Goal: Task Accomplishment & Management: Manage account settings

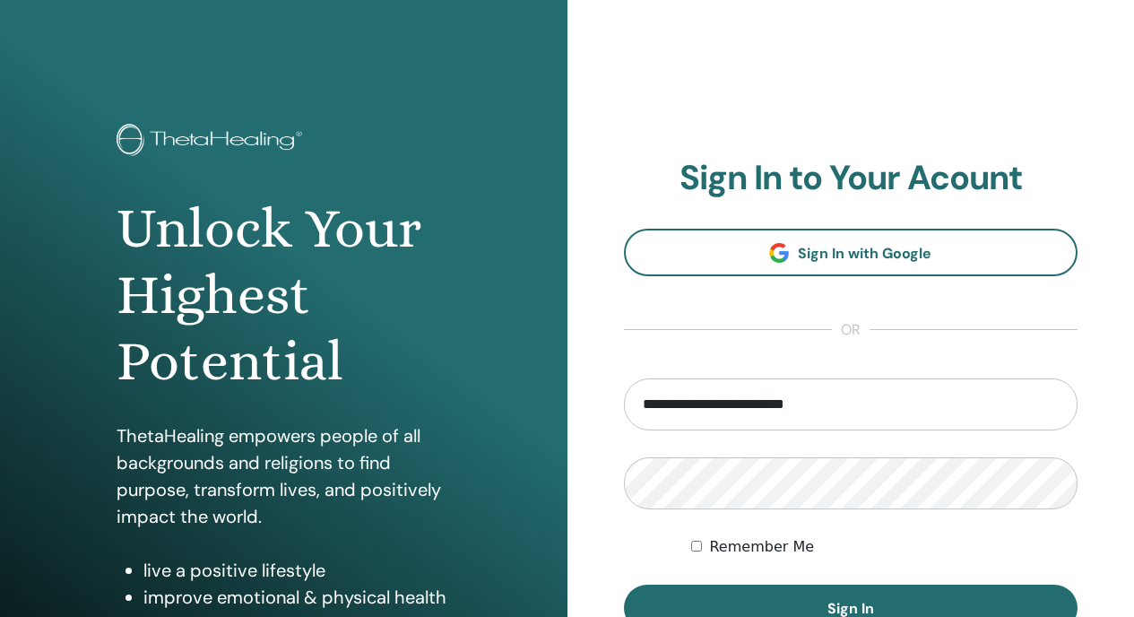
type input "**********"
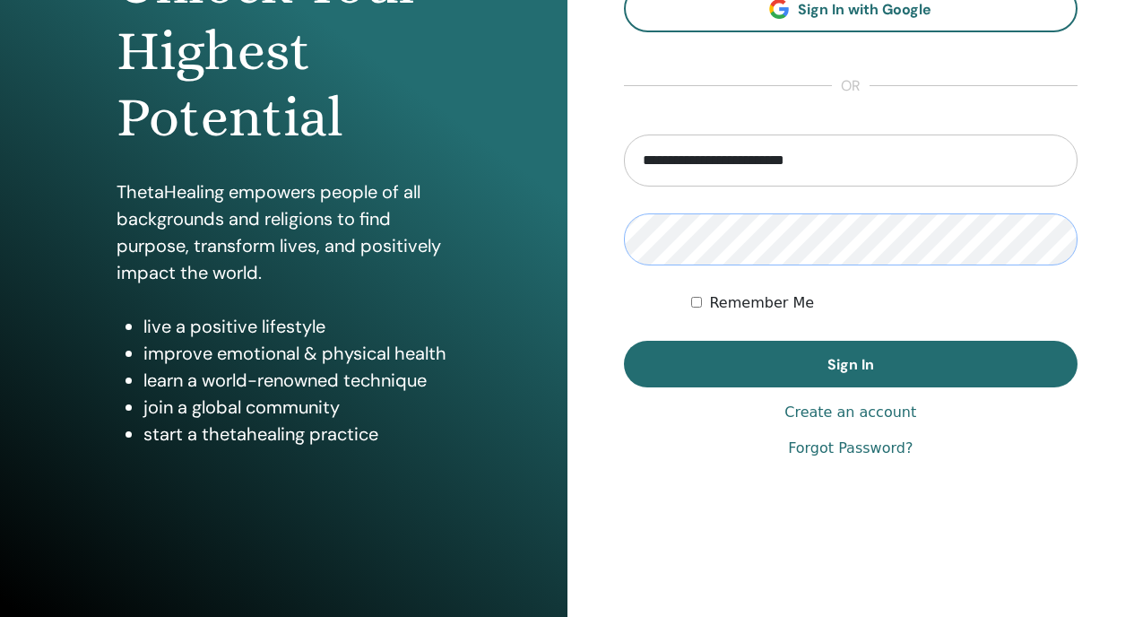
scroll to position [244, 0]
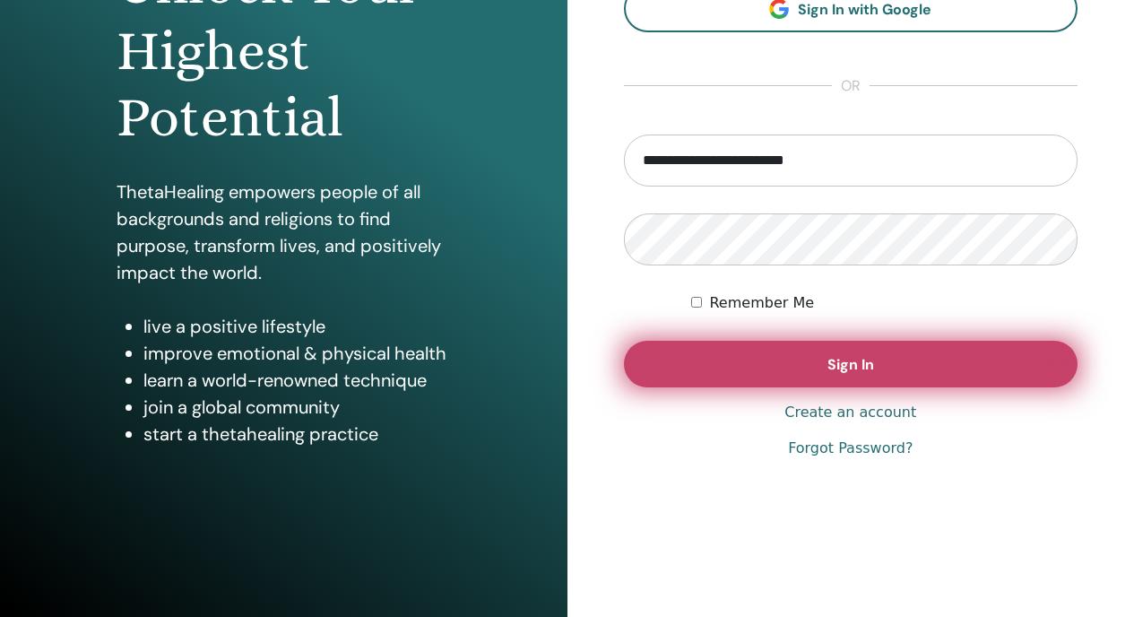
click at [856, 367] on span "Sign In" at bounding box center [850, 364] width 47 height 19
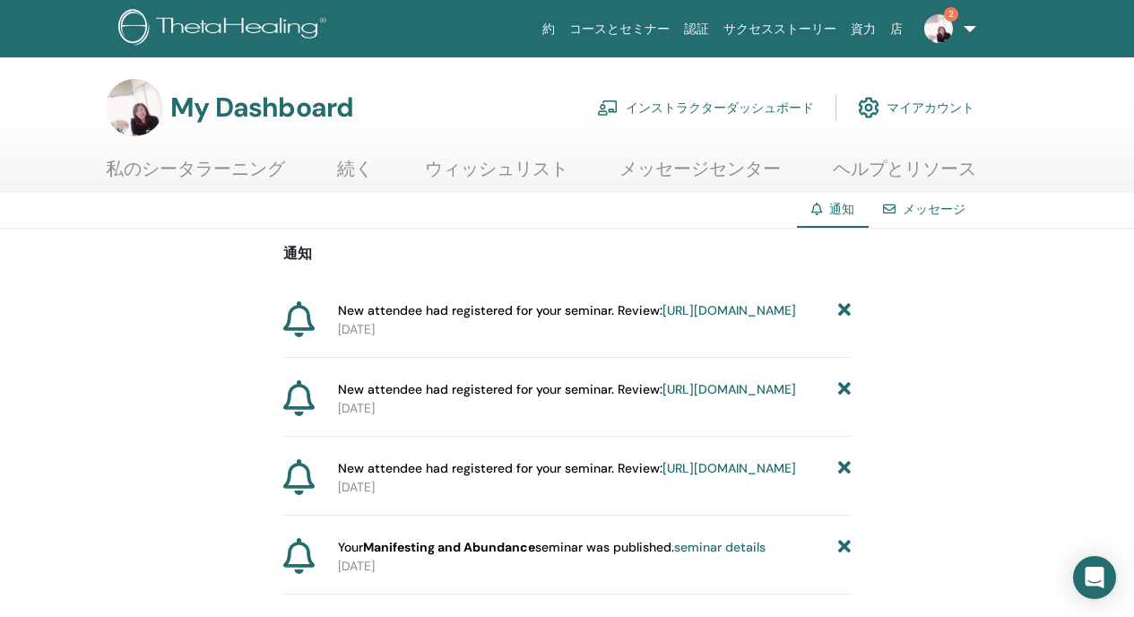
click at [733, 98] on link "インストラクターダッシュボード" at bounding box center [705, 107] width 217 height 39
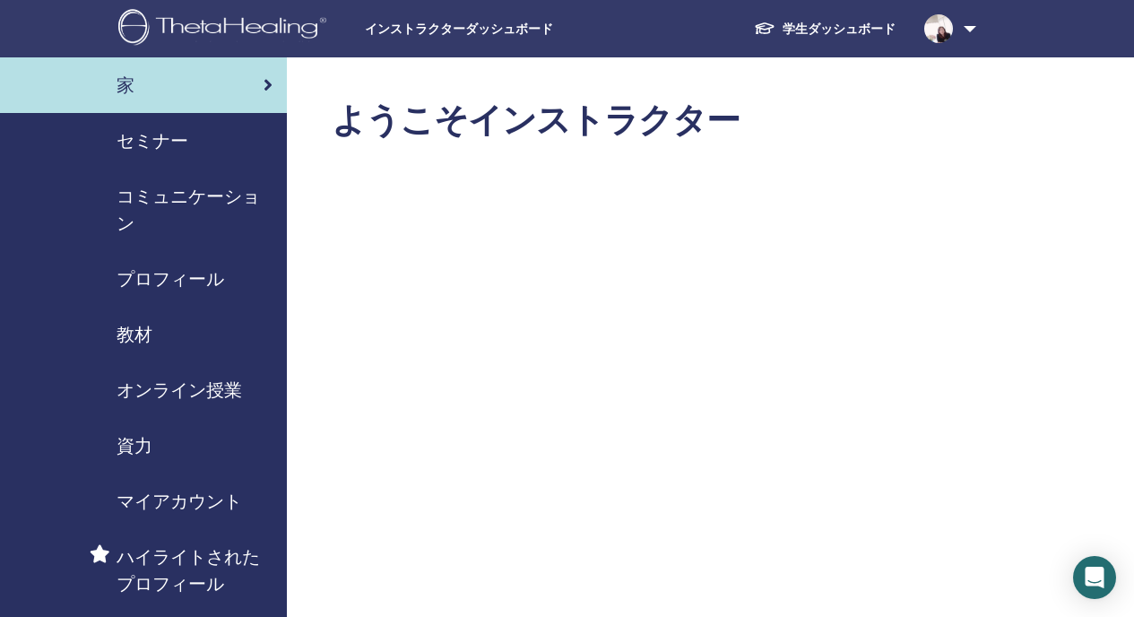
click at [116, 138] on span "セミナー" at bounding box center [152, 140] width 72 height 27
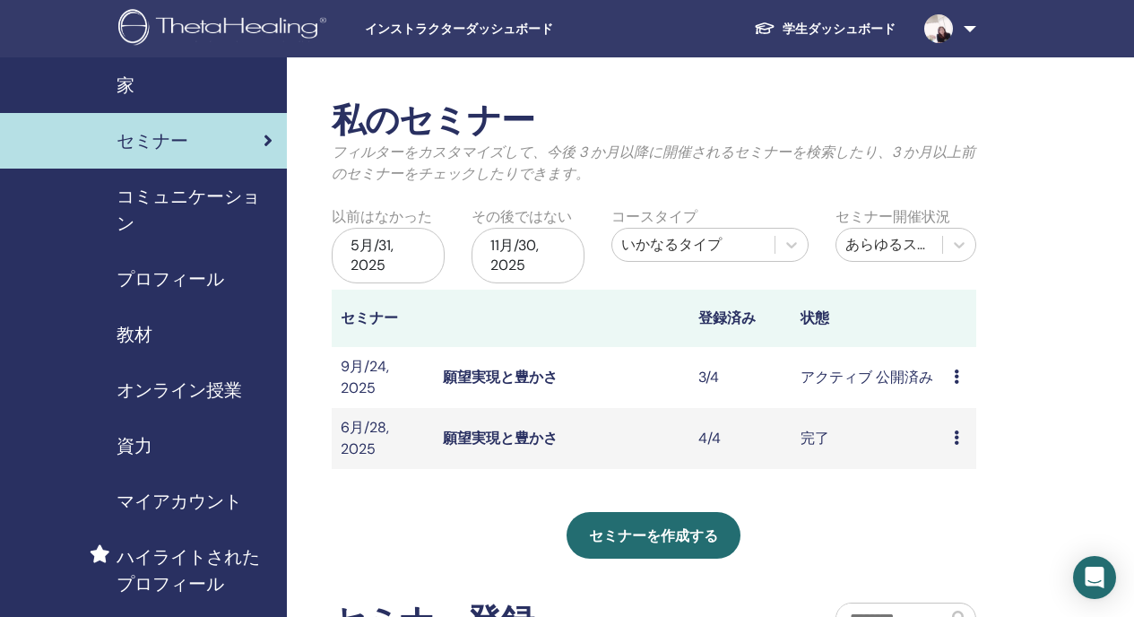
click at [957, 375] on icon at bounding box center [955, 376] width 5 height 14
click at [956, 439] on link "出席者" at bounding box center [956, 443] width 43 height 19
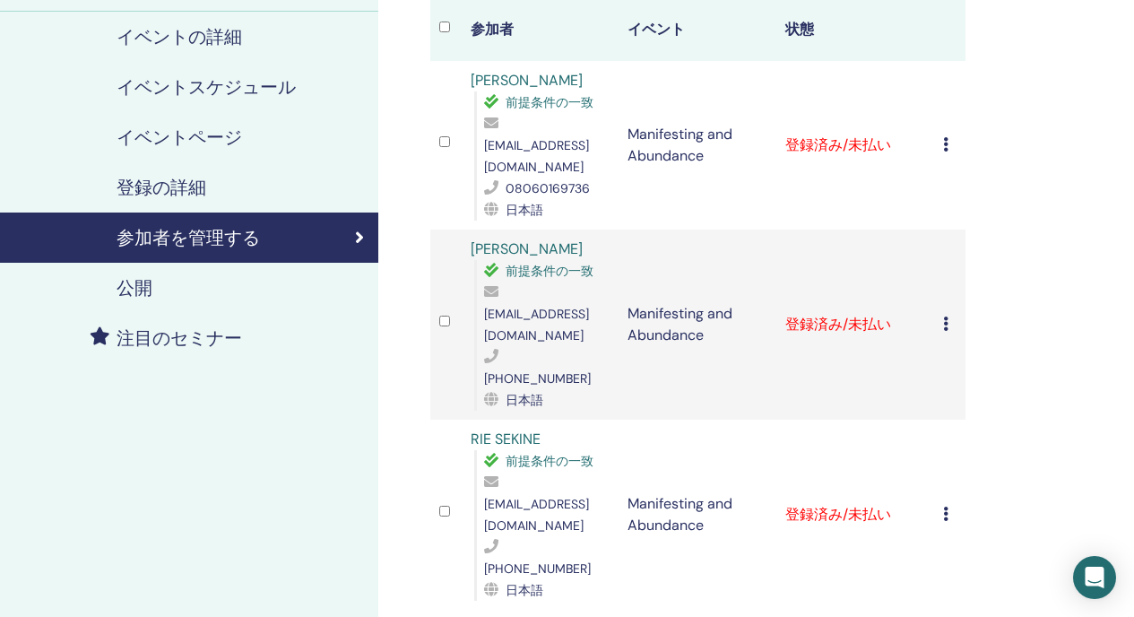
scroll to position [233, 0]
click at [944, 315] on icon at bounding box center [945, 322] width 5 height 14
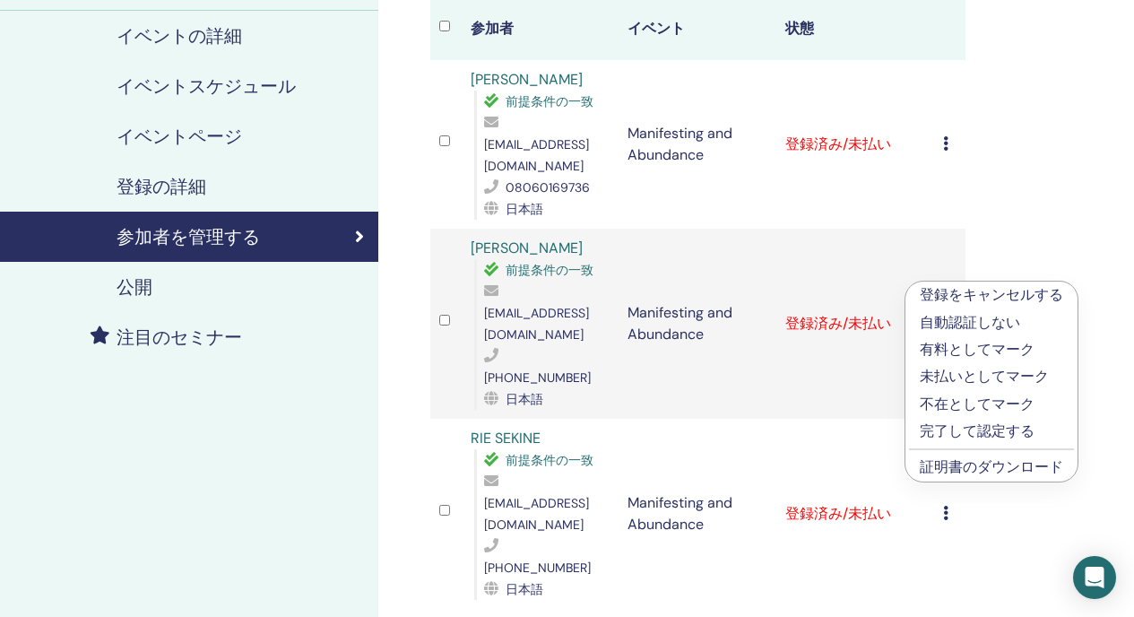
click at [957, 352] on p "有料としてマーク" at bounding box center [990, 350] width 143 height 22
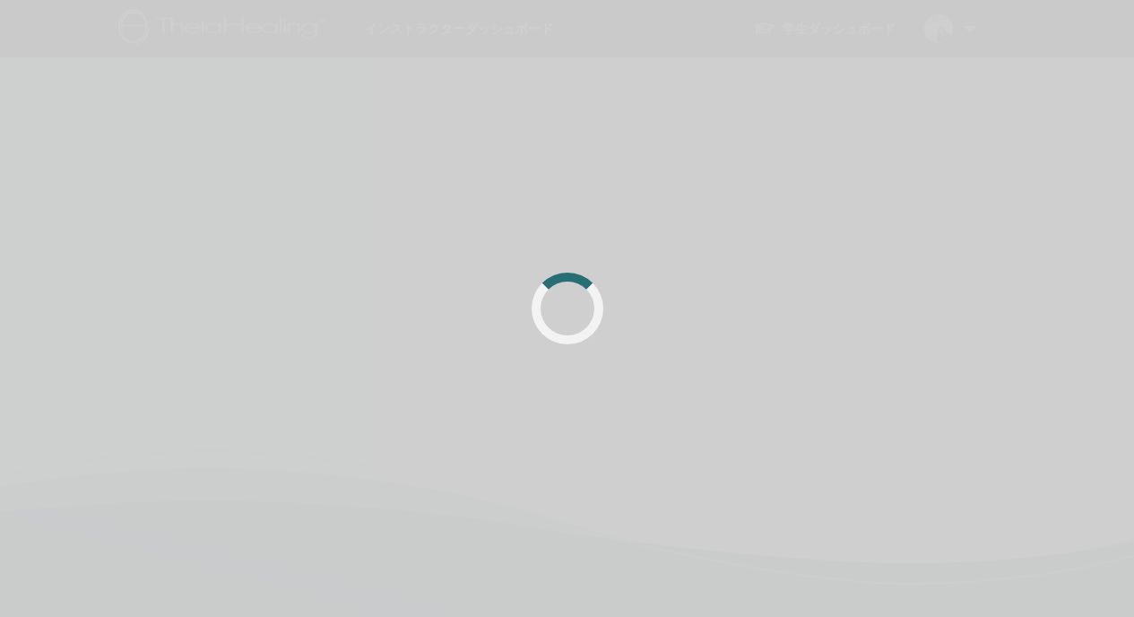
scroll to position [233, 0]
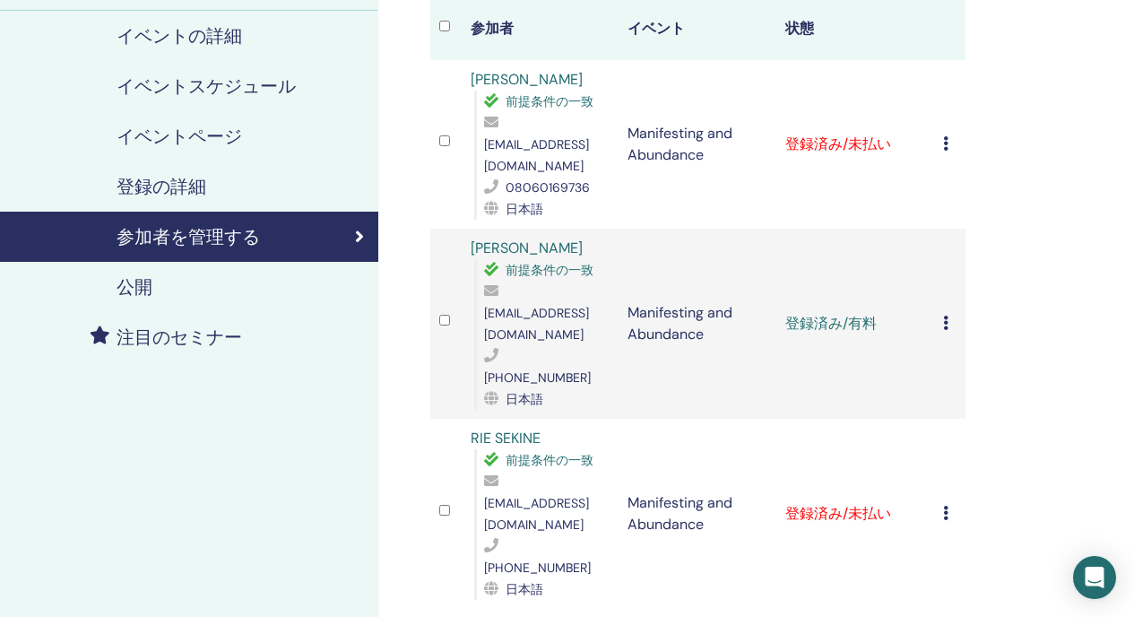
click at [944, 505] on icon at bounding box center [945, 512] width 5 height 14
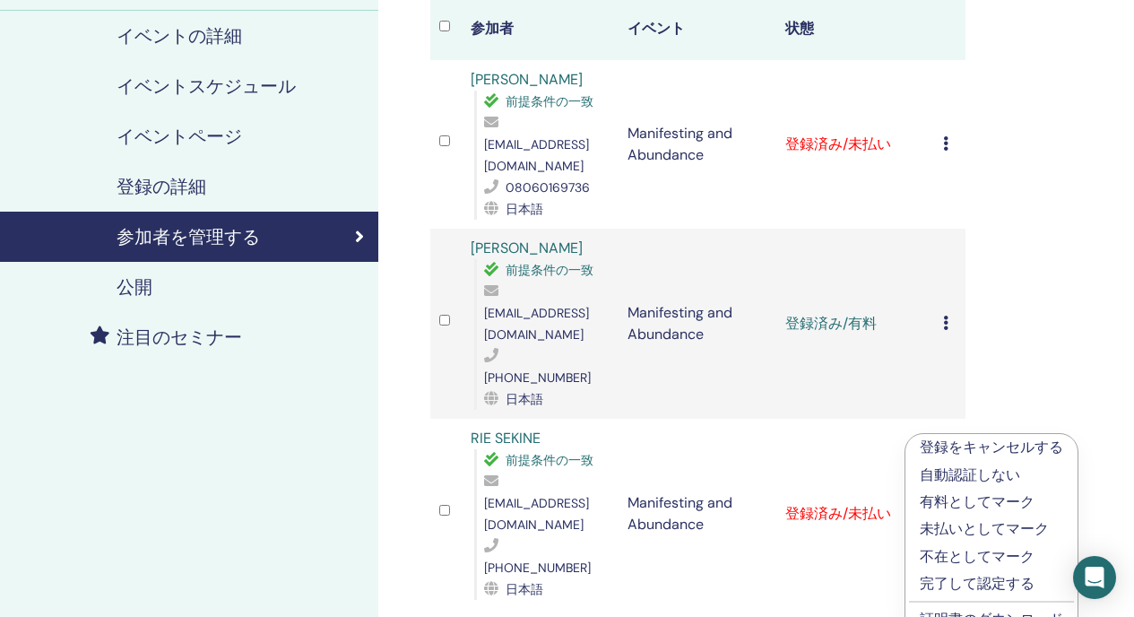
click at [946, 499] on p "有料としてマーク" at bounding box center [990, 502] width 143 height 22
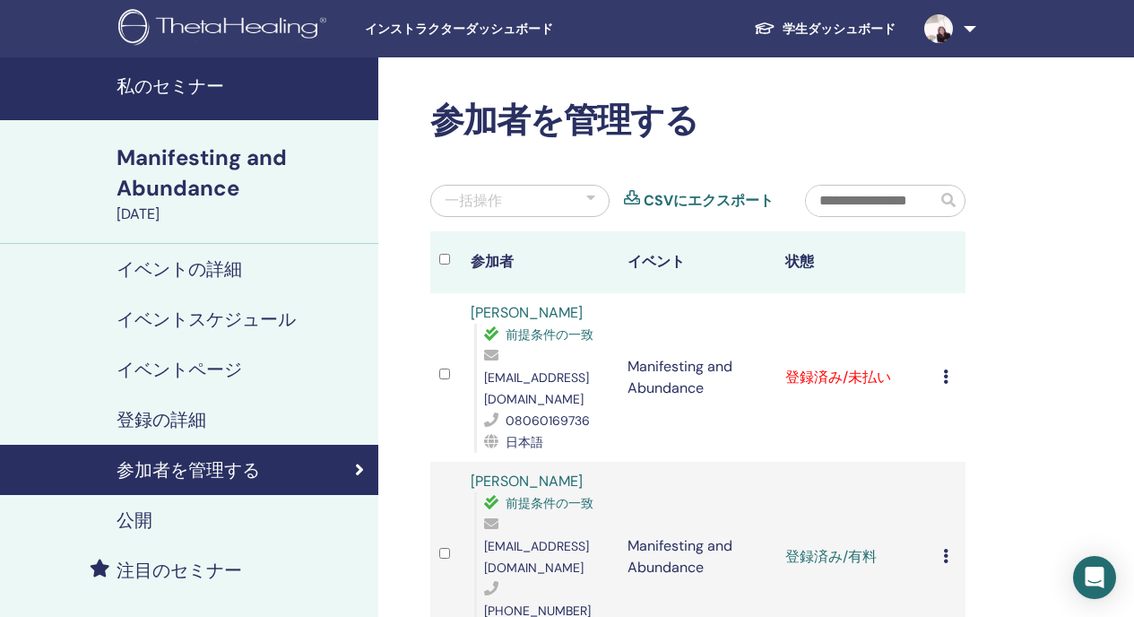
click at [964, 24] on link at bounding box center [946, 28] width 73 height 57
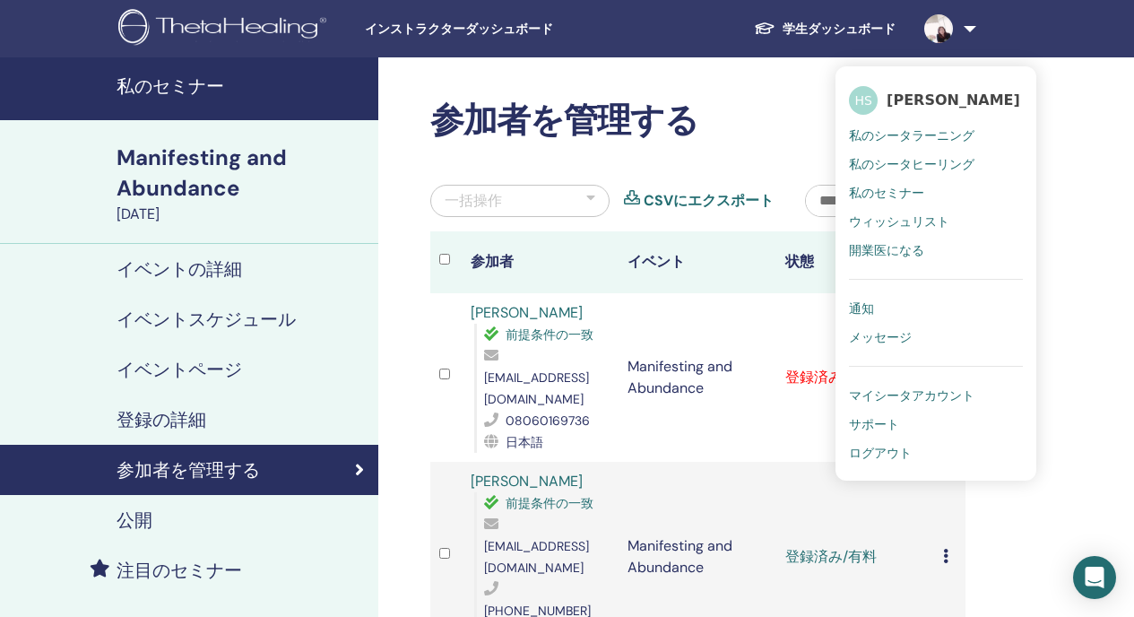
click at [875, 450] on span "ログアウト" at bounding box center [880, 452] width 63 height 16
